Goal: Transaction & Acquisition: Purchase product/service

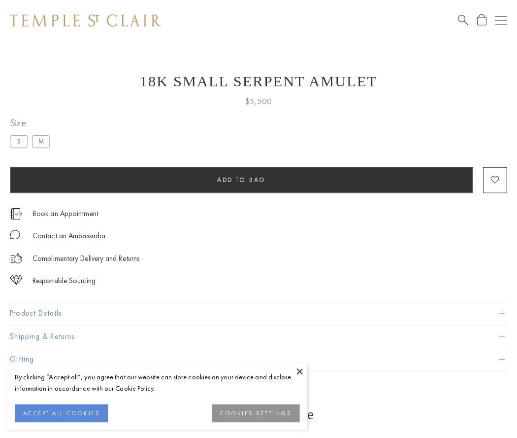
scroll to position [39, 0]
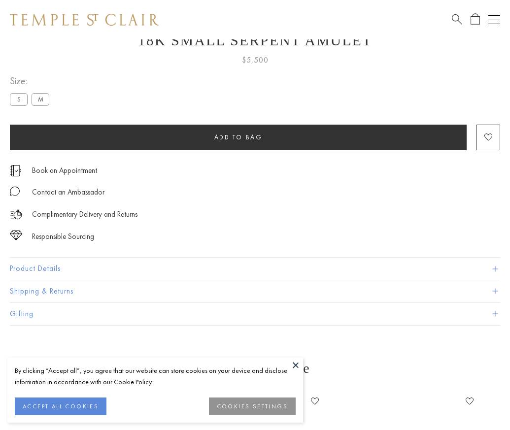
click at [238, 137] on span "Add to bag" at bounding box center [238, 137] width 48 height 8
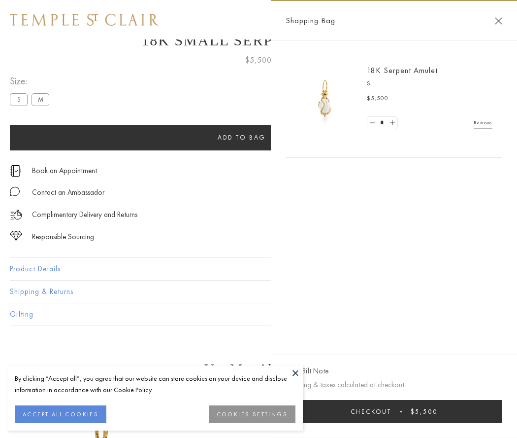
click at [401, 411] on button "Checkout $5,500" at bounding box center [394, 411] width 217 height 23
